Goal: Information Seeking & Learning: Learn about a topic

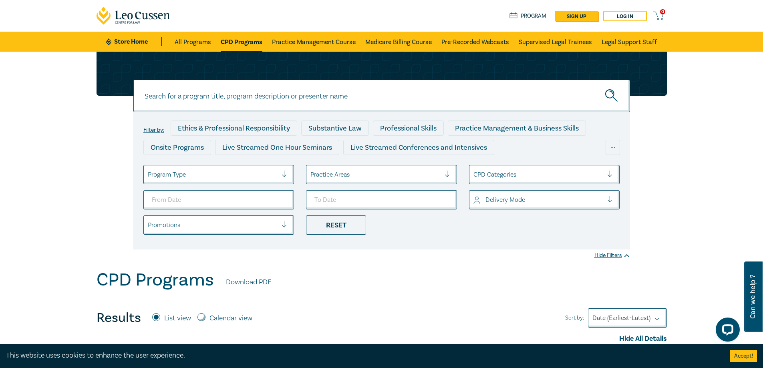
click at [282, 173] on div at bounding box center [288, 175] width 12 height 8
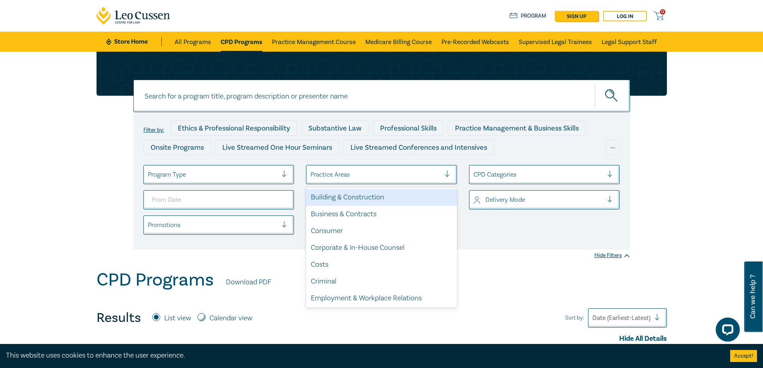
click at [444, 171] on div "Practice Areas" at bounding box center [375, 175] width 138 height 14
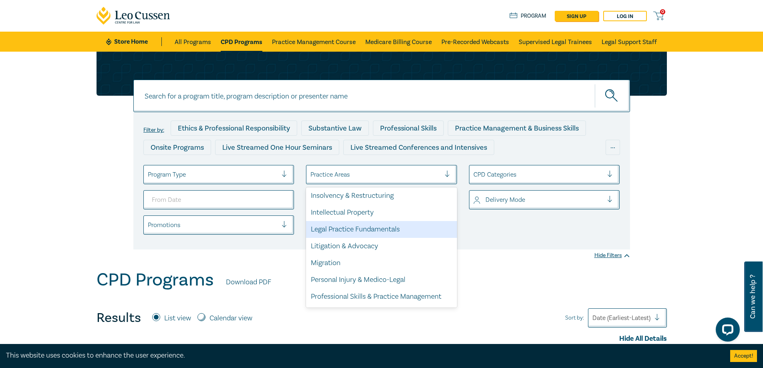
scroll to position [236, 0]
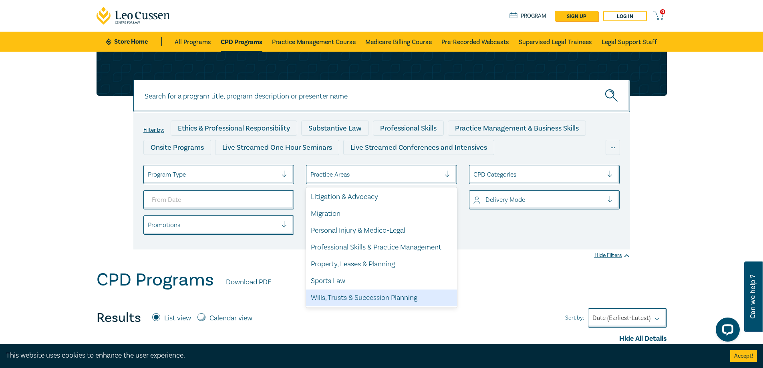
click at [333, 300] on div "Wills, Trusts & Succession Planning" at bounding box center [381, 298] width 151 height 17
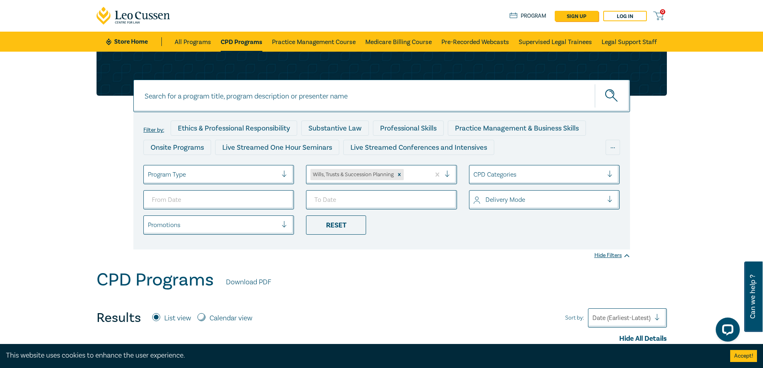
click at [445, 173] on div at bounding box center [451, 175] width 12 height 8
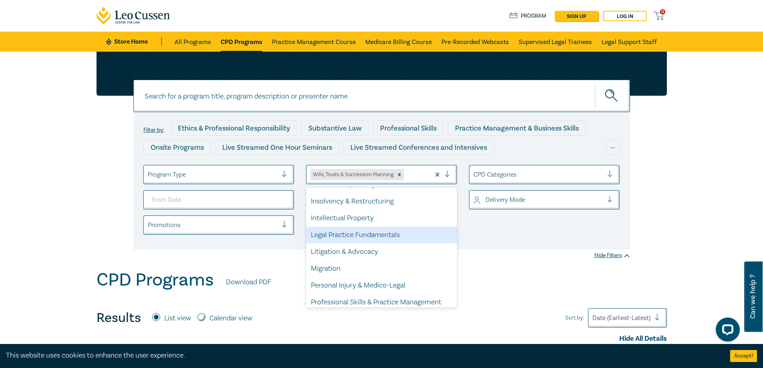
scroll to position [219, 0]
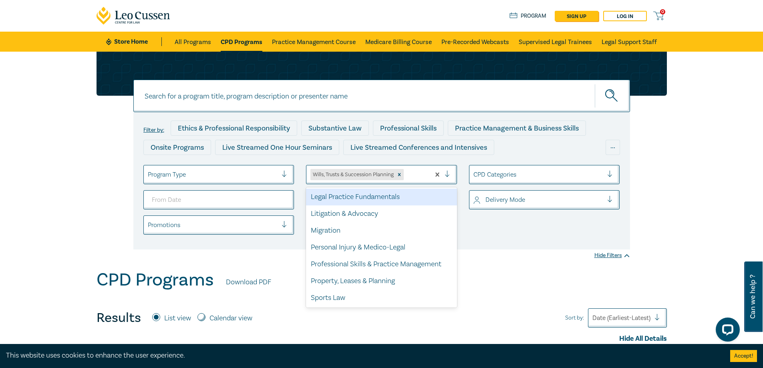
click at [606, 175] on div "CPD Categories" at bounding box center [538, 175] width 138 height 14
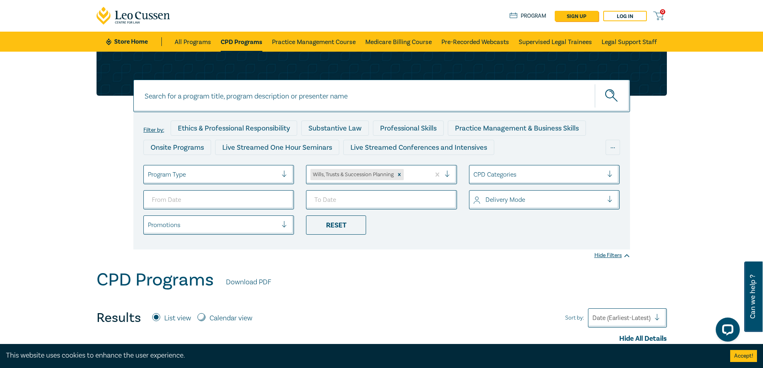
click at [604, 172] on div "CPD Categories" at bounding box center [538, 175] width 138 height 14
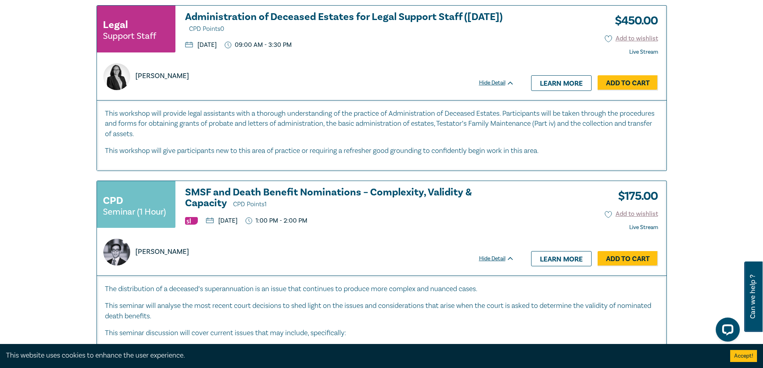
scroll to position [841, 0]
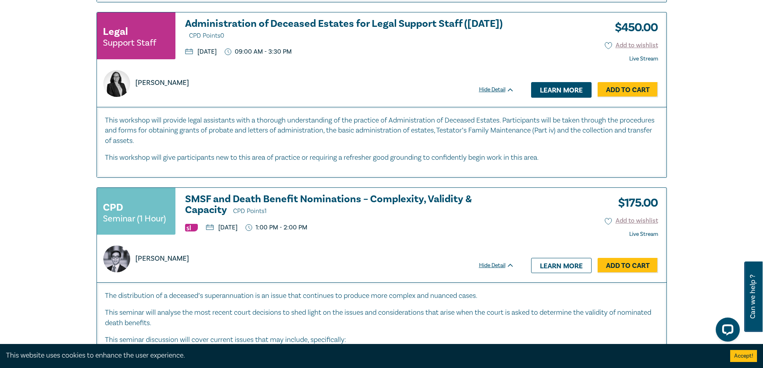
click at [559, 91] on link "Learn more" at bounding box center [561, 89] width 60 height 15
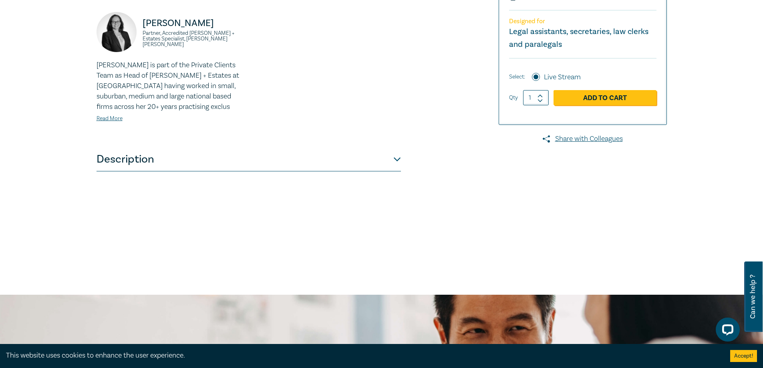
scroll to position [240, 0]
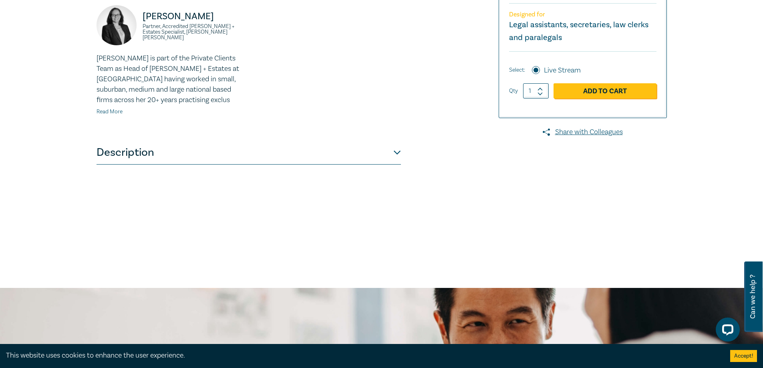
click at [114, 115] on link "Read More" at bounding box center [110, 111] width 26 height 7
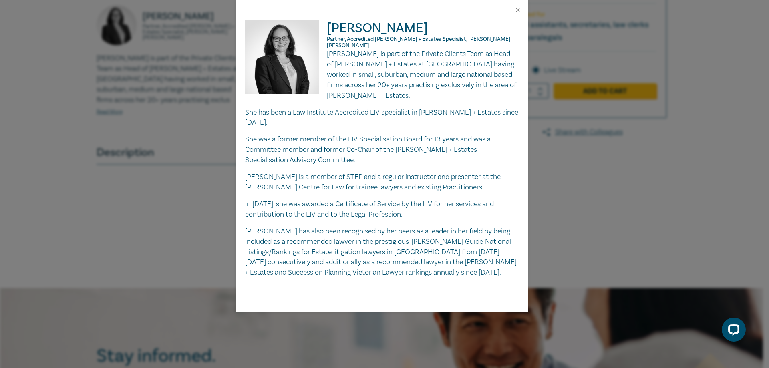
click at [156, 147] on div "Naomi Guyett Partner, Accredited Wills + Estates Specialist, Danaher Moulton Na…" at bounding box center [384, 184] width 769 height 368
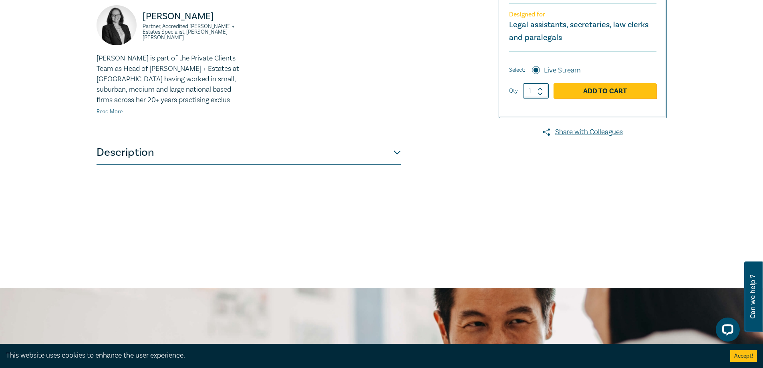
click at [396, 165] on button "Description" at bounding box center [249, 153] width 304 height 24
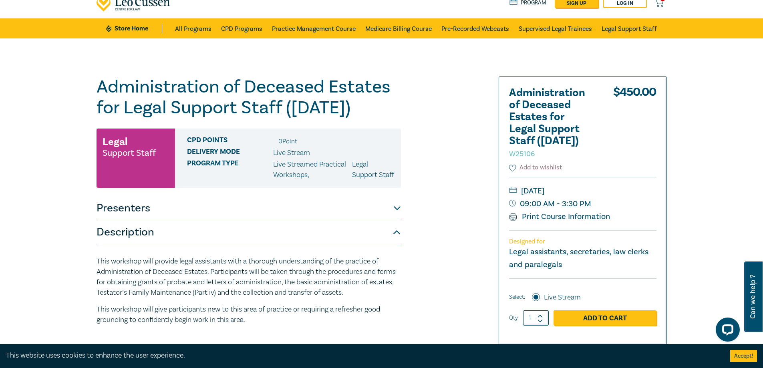
scroll to position [0, 0]
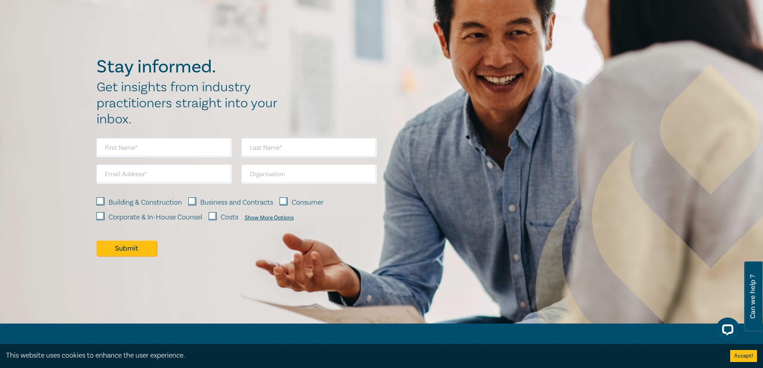
scroll to position [4255, 0]
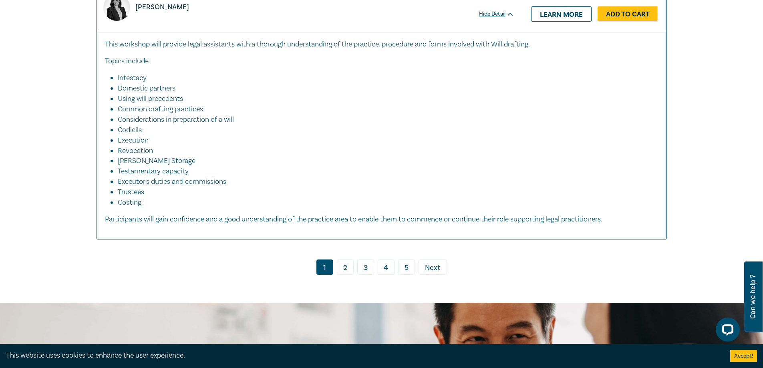
scroll to position [3975, 0]
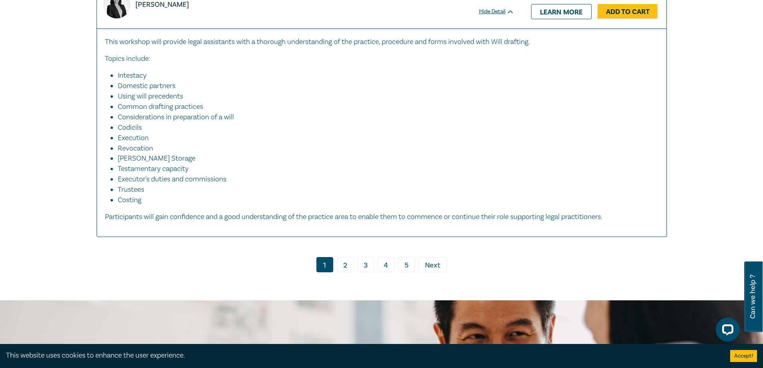
click at [431, 267] on span "Next" at bounding box center [432, 265] width 15 height 10
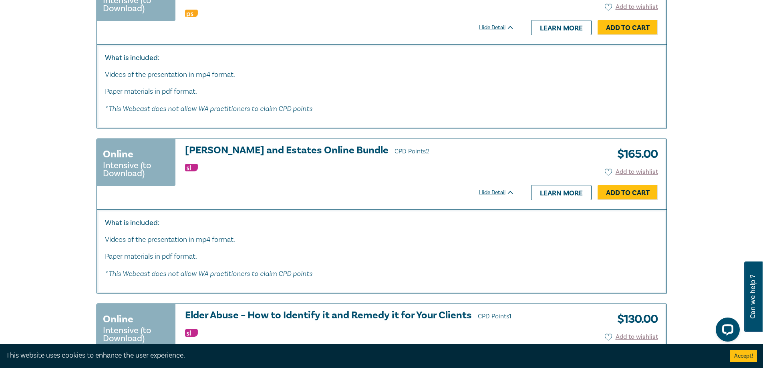
scroll to position [1642, 0]
click at [540, 189] on link "Learn more" at bounding box center [561, 192] width 60 height 15
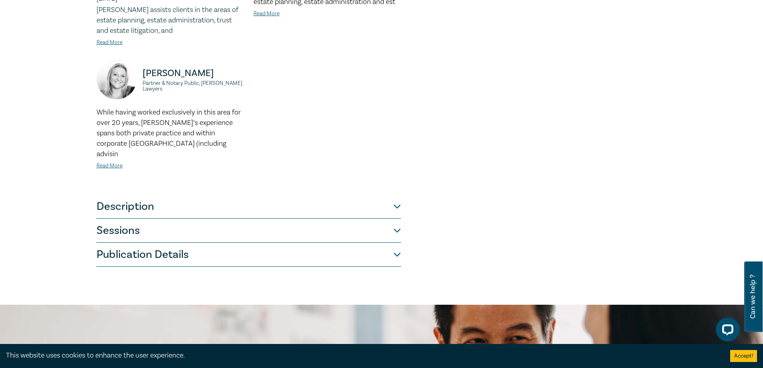
scroll to position [320, 0]
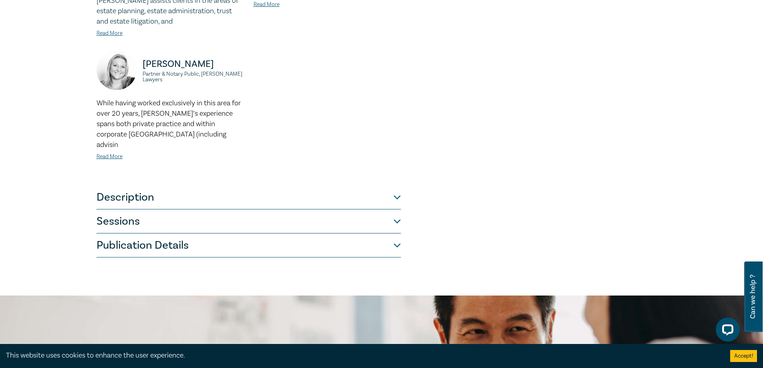
click at [397, 185] on button "Description" at bounding box center [249, 197] width 304 height 24
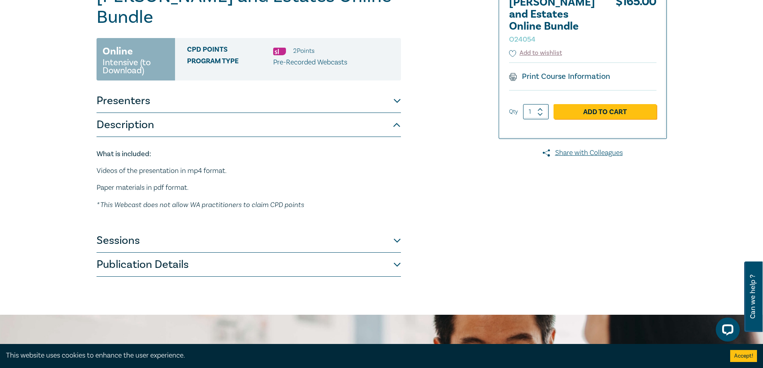
scroll to position [118, 0]
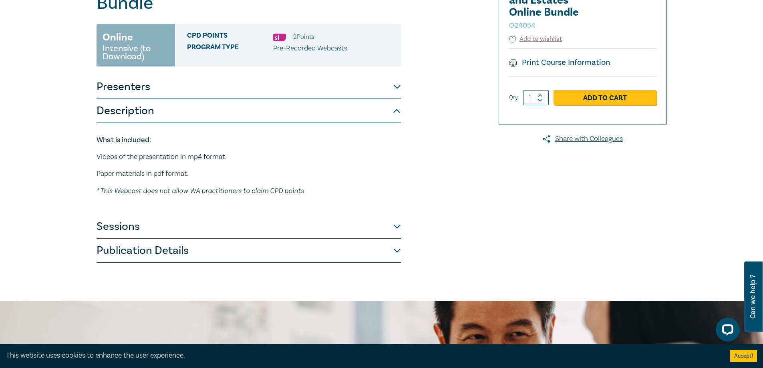
click at [398, 215] on button "Sessions" at bounding box center [249, 227] width 304 height 24
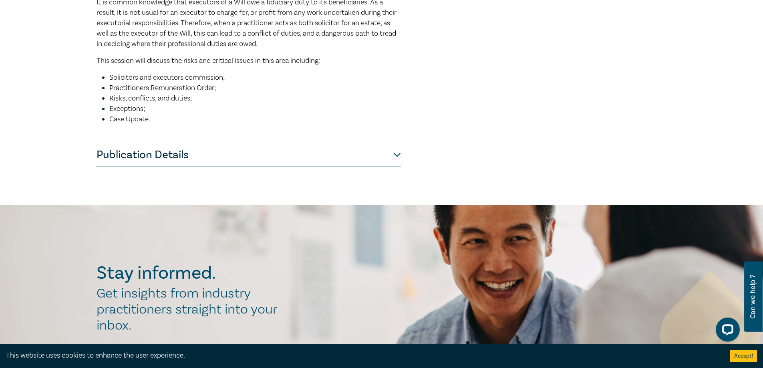
scroll to position [598, 0]
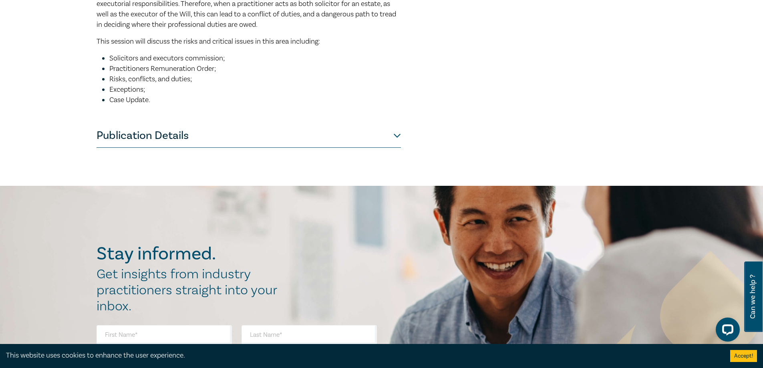
click at [395, 124] on button "Publication Details" at bounding box center [249, 136] width 304 height 24
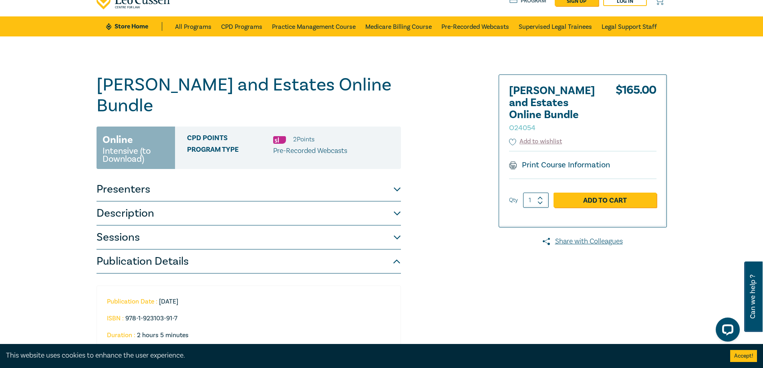
scroll to position [0, 0]
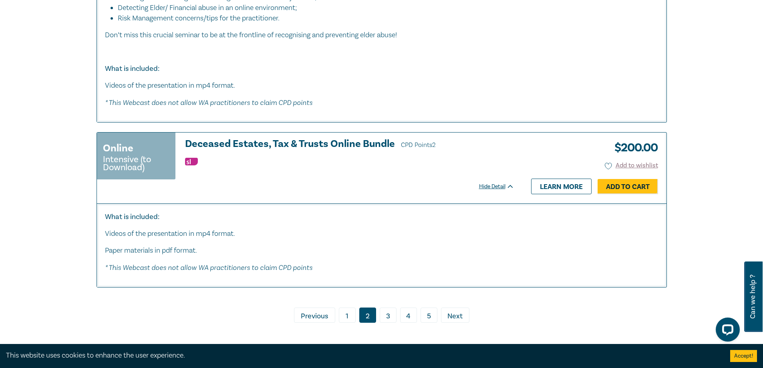
scroll to position [4056, 0]
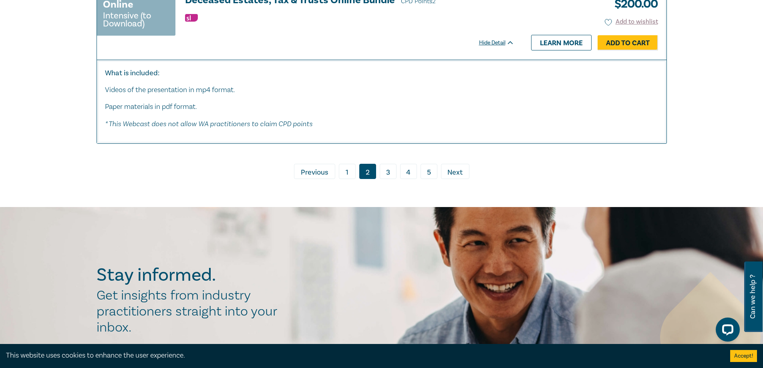
click at [450, 167] on span "Next" at bounding box center [454, 172] width 15 height 10
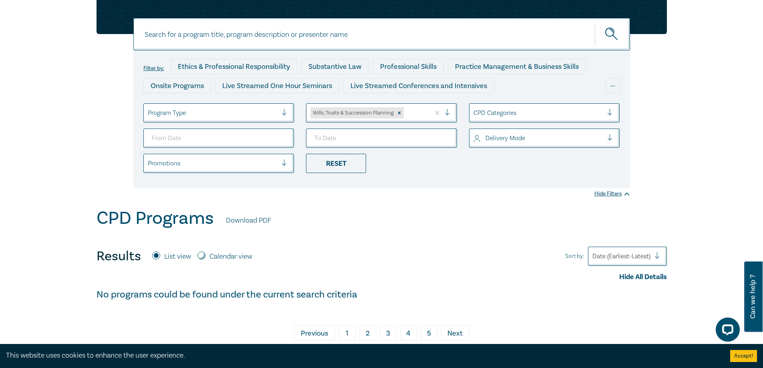
scroll to position [200, 0]
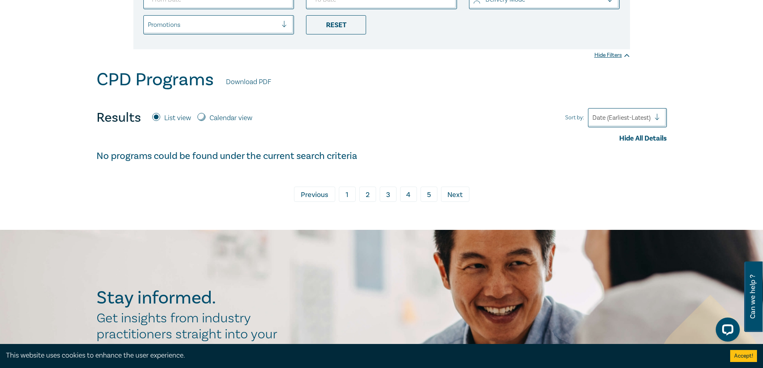
click at [393, 195] on link "3" at bounding box center [388, 194] width 17 height 15
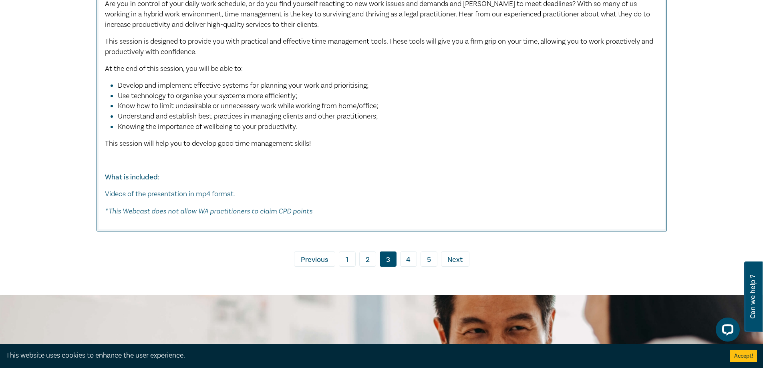
scroll to position [4767, 0]
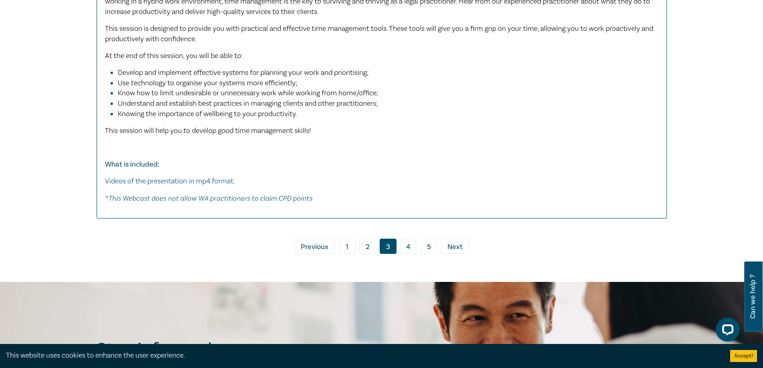
click at [408, 239] on link "4" at bounding box center [408, 246] width 17 height 15
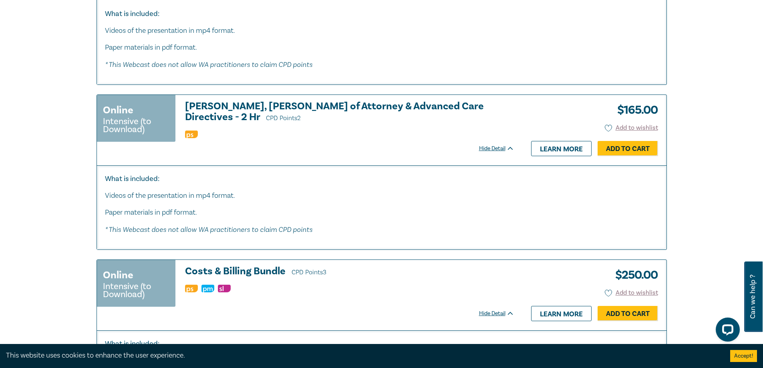
scroll to position [921, 0]
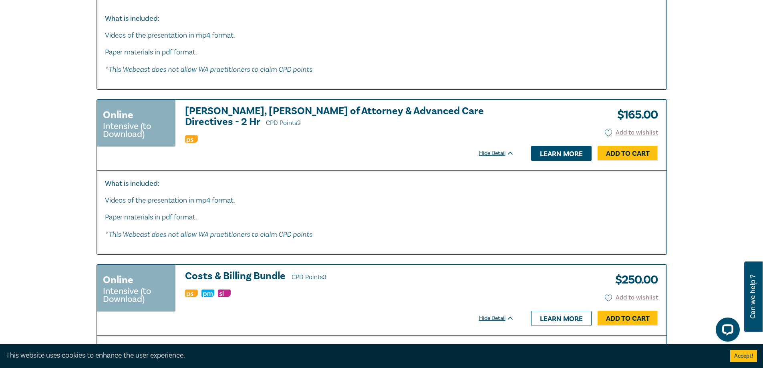
click at [556, 154] on link "Learn more" at bounding box center [561, 153] width 60 height 15
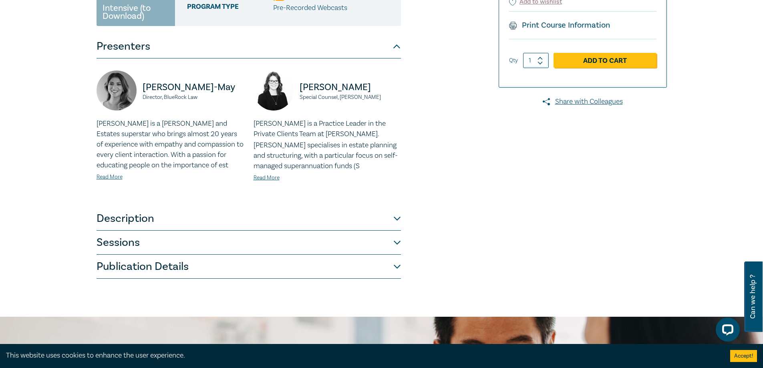
scroll to position [200, 0]
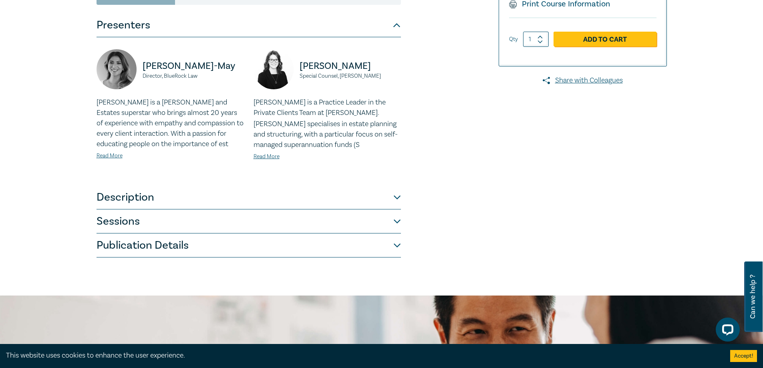
click at [397, 185] on button "Description" at bounding box center [249, 197] width 304 height 24
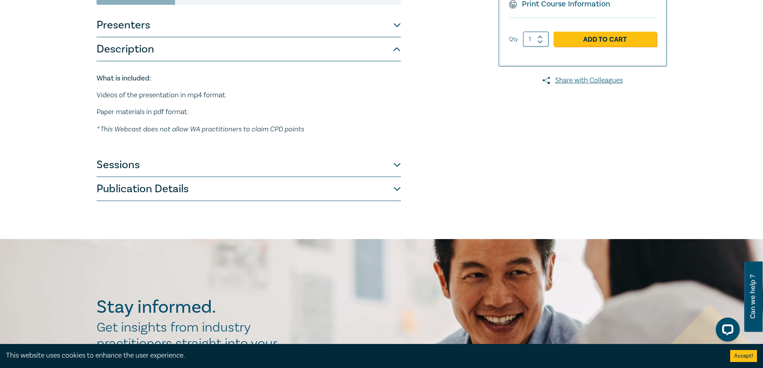
click at [399, 153] on button "Sessions" at bounding box center [249, 165] width 304 height 24
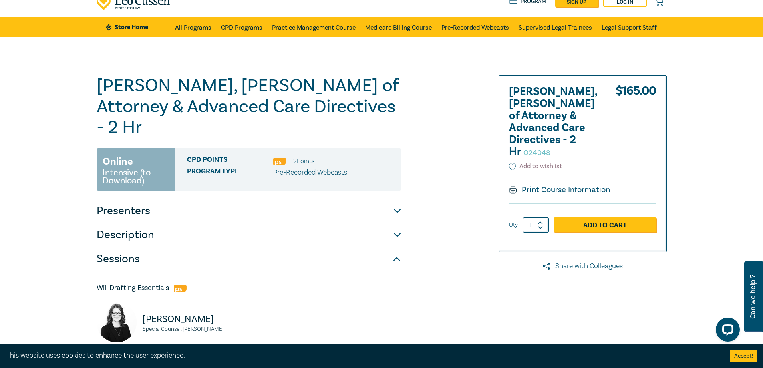
scroll to position [0, 0]
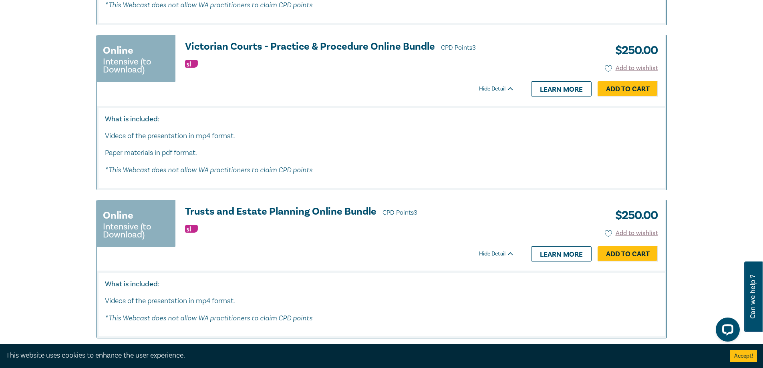
scroll to position [1315, 0]
